Goal: Information Seeking & Learning: Learn about a topic

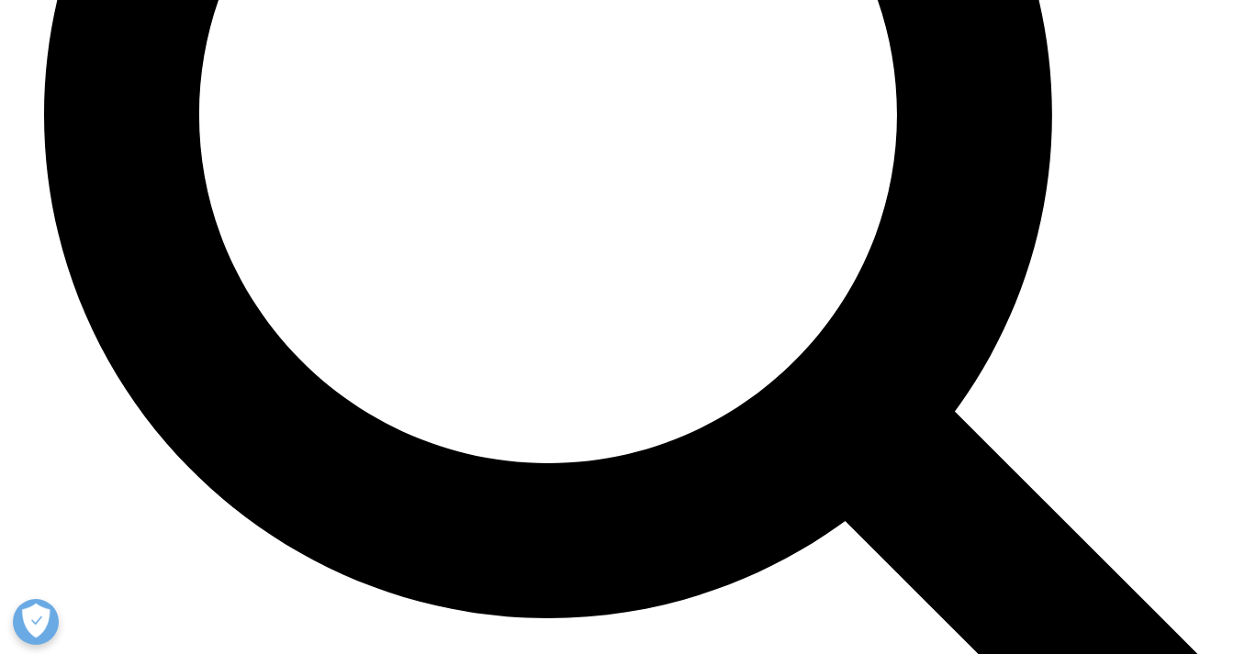
scroll to position [7159, 0]
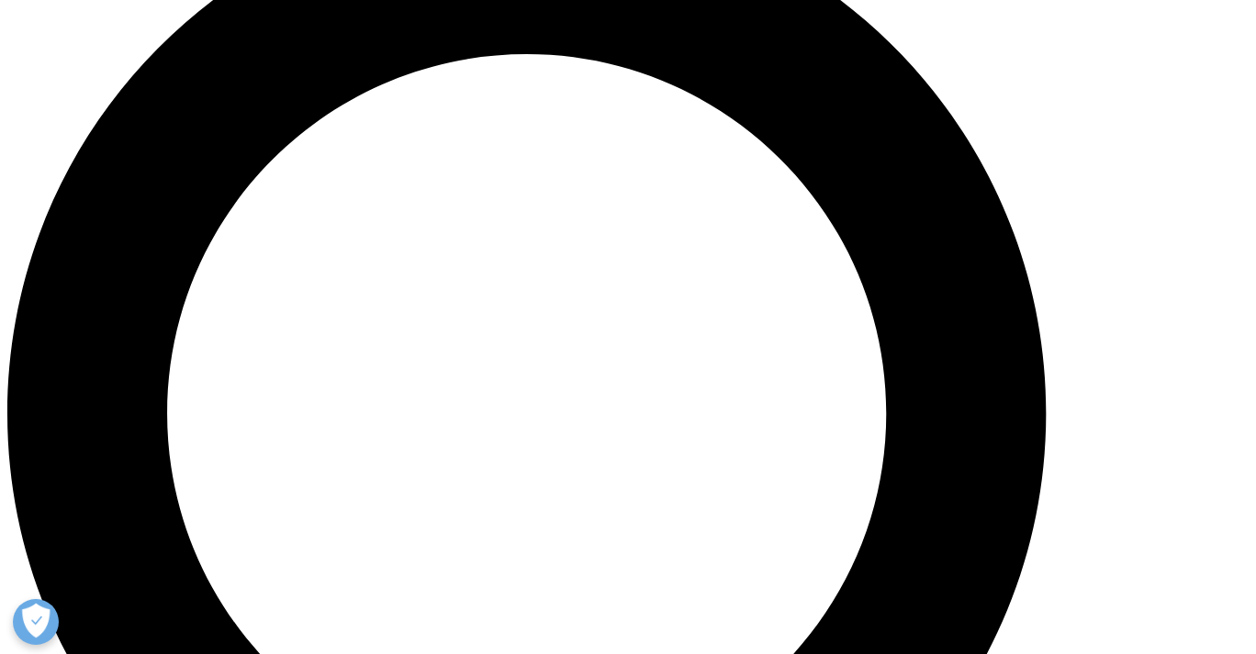
scroll to position [1469, 0]
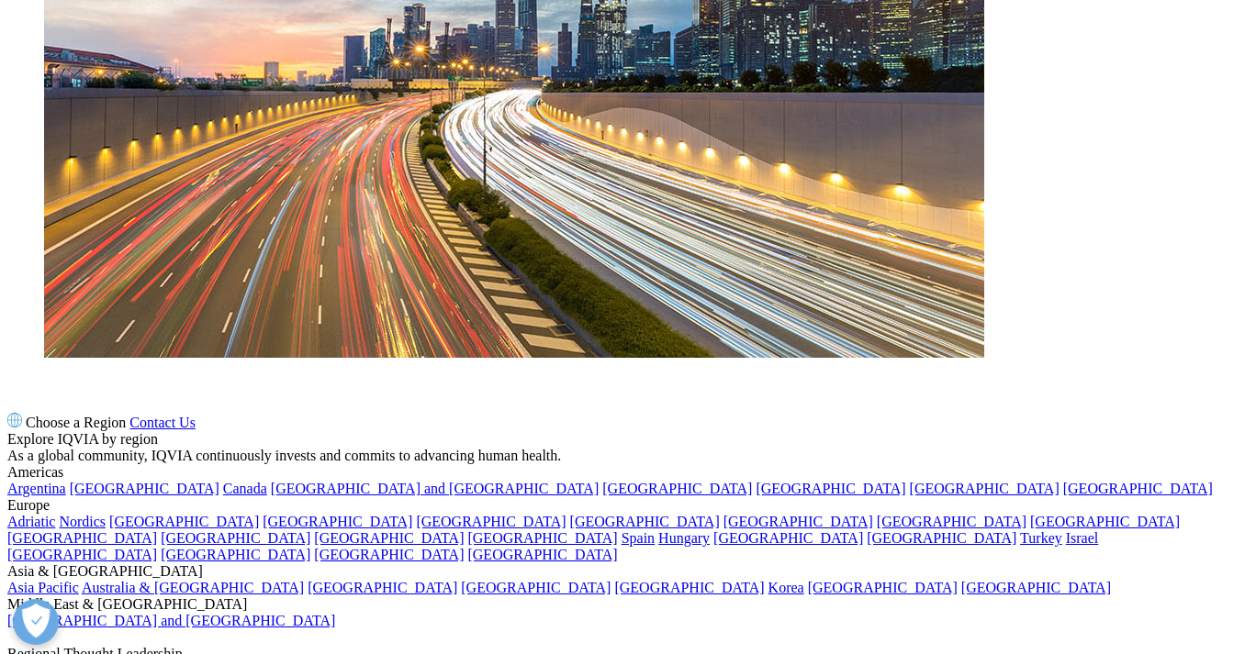
scroll to position [2476, 0]
